Goal: Browse casually

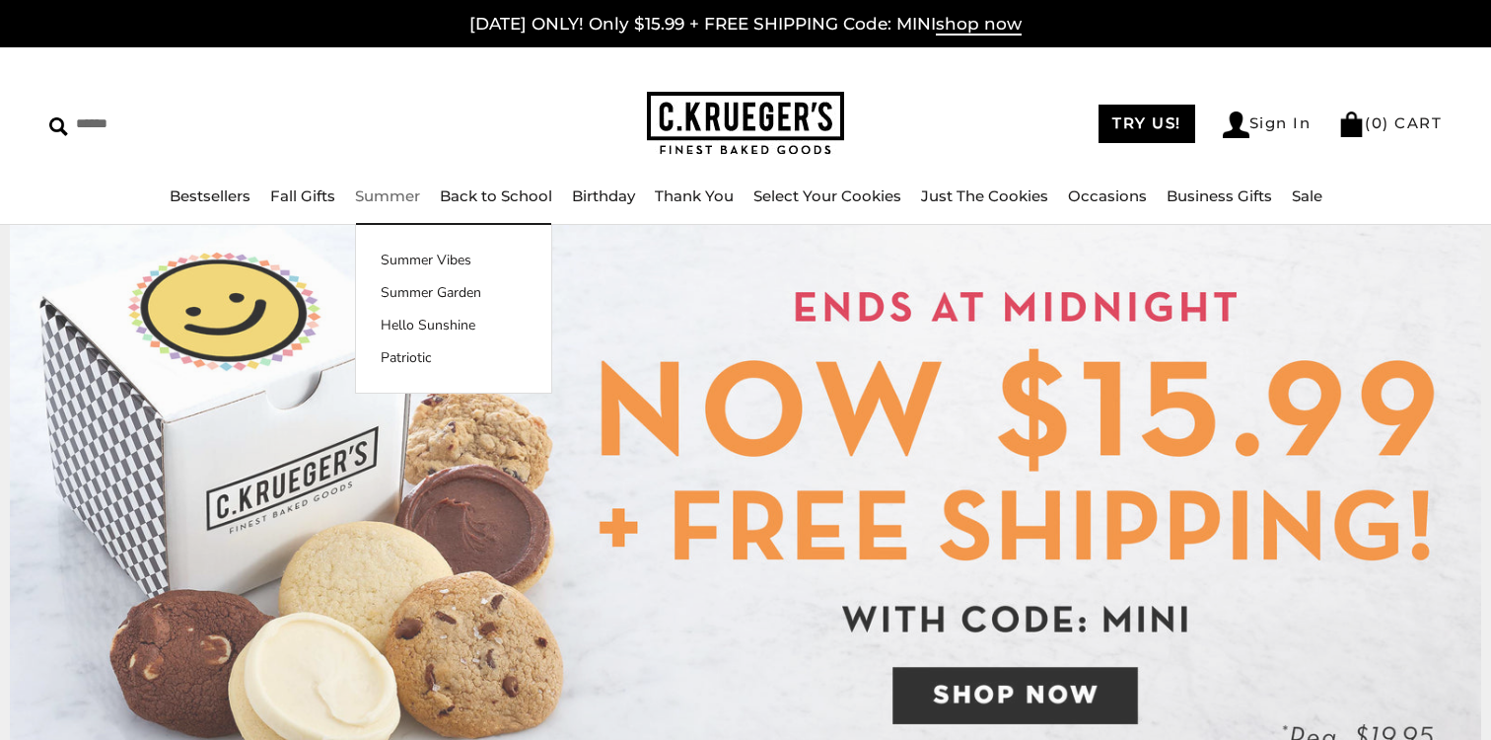
click at [710, 110] on img at bounding box center [745, 124] width 197 height 64
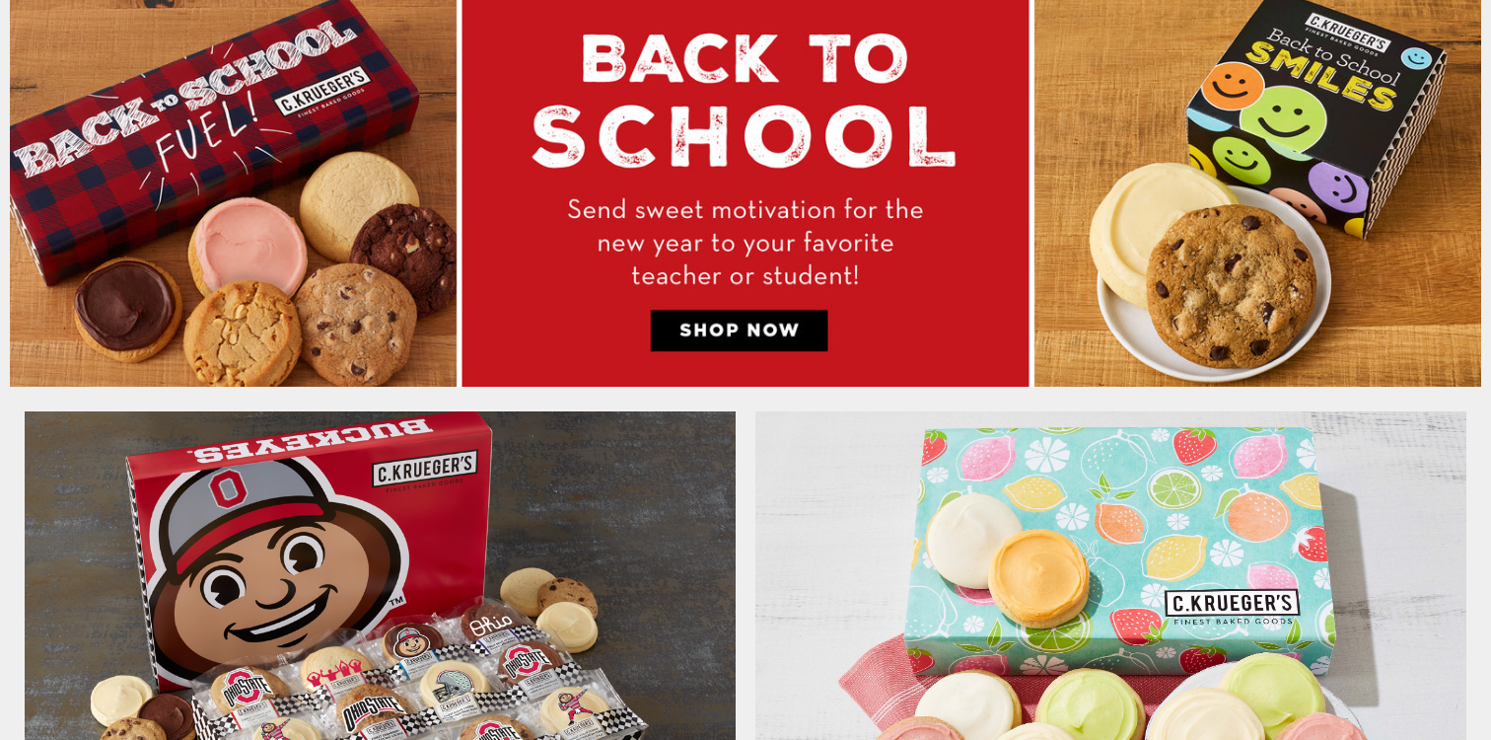
scroll to position [1335, 0]
